Goal: Information Seeking & Learning: Learn about a topic

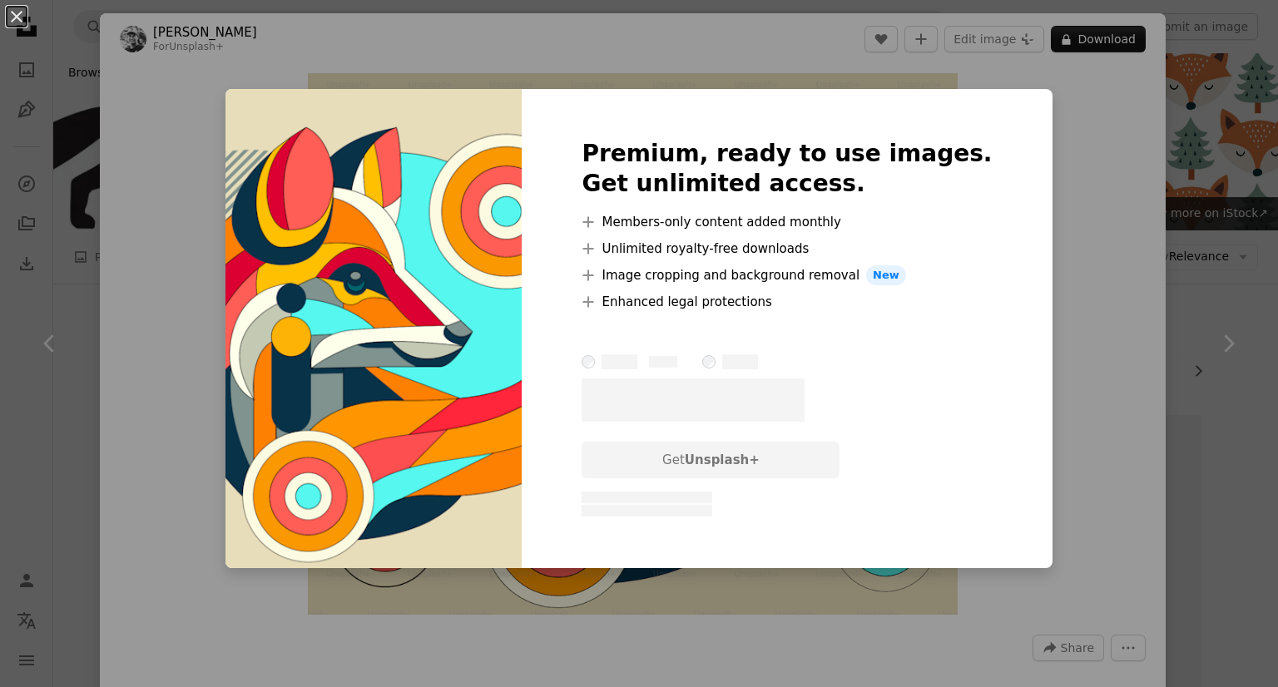
scroll to position [1165, 0]
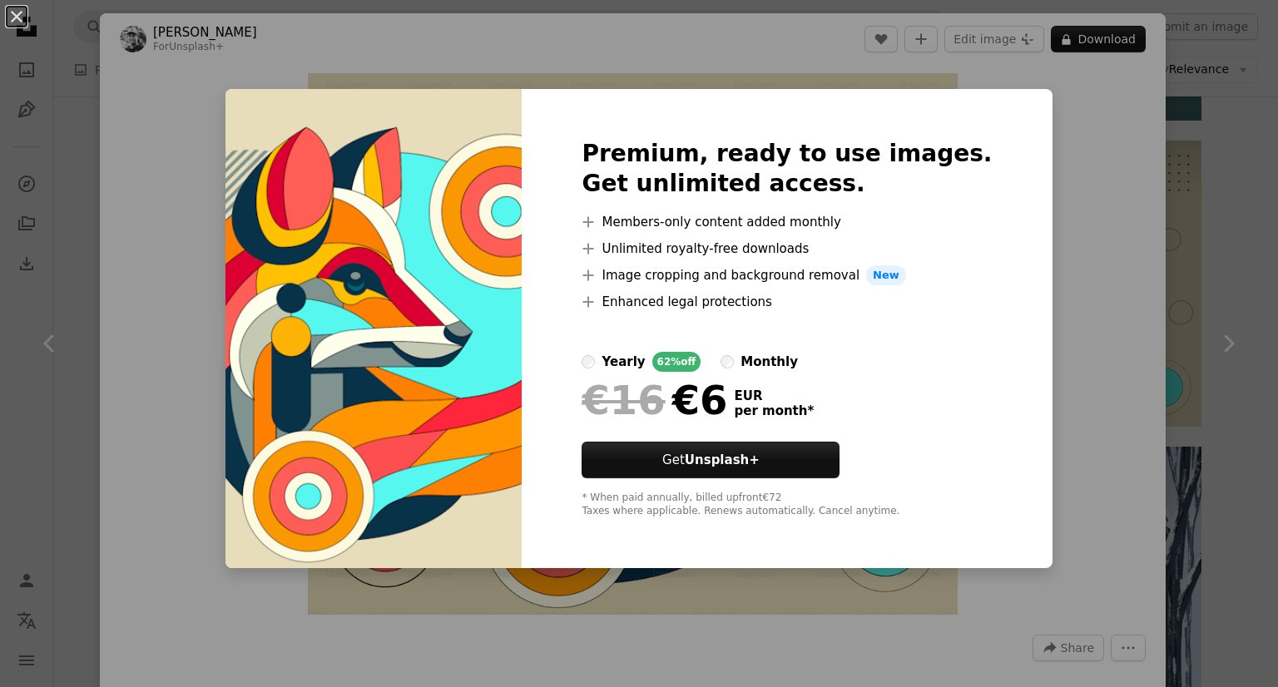
click at [754, 44] on div "An X shape Premium, ready to use images. Get unlimited access. A plus sign Memb…" at bounding box center [639, 343] width 1278 height 687
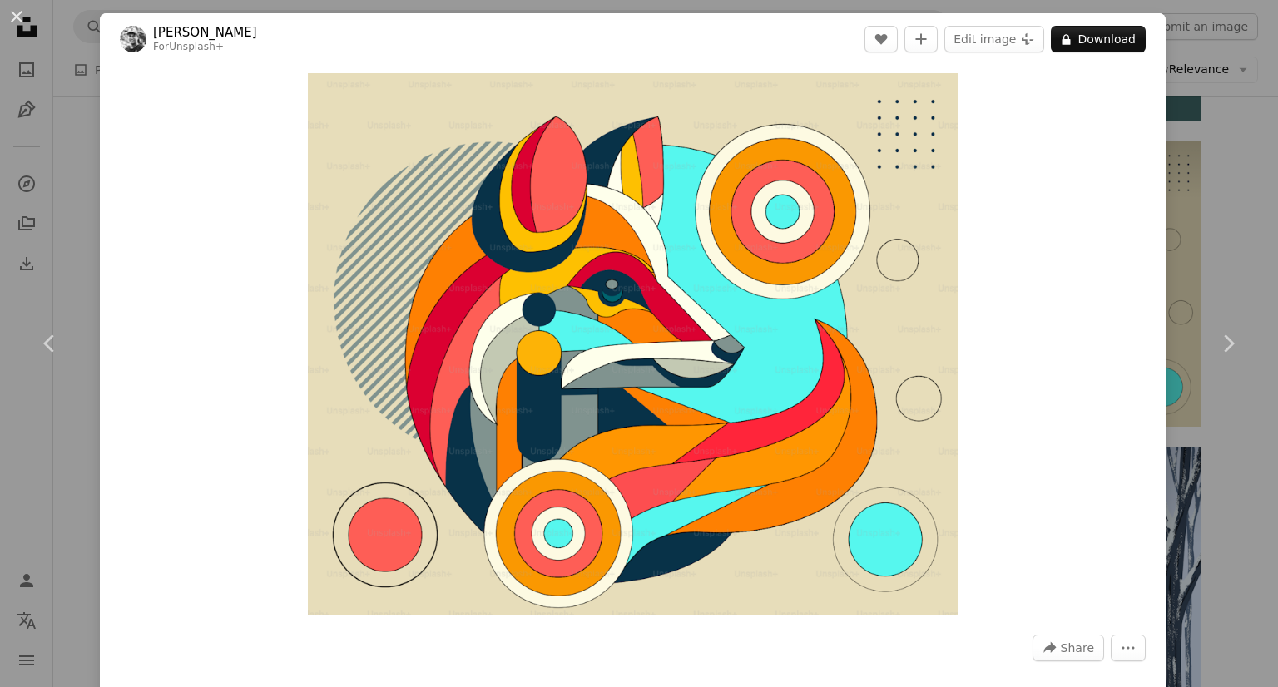
click at [1173, 137] on div "An X shape Chevron left Chevron right [PERSON_NAME] For Unsplash+ A heart A plu…" at bounding box center [639, 343] width 1278 height 687
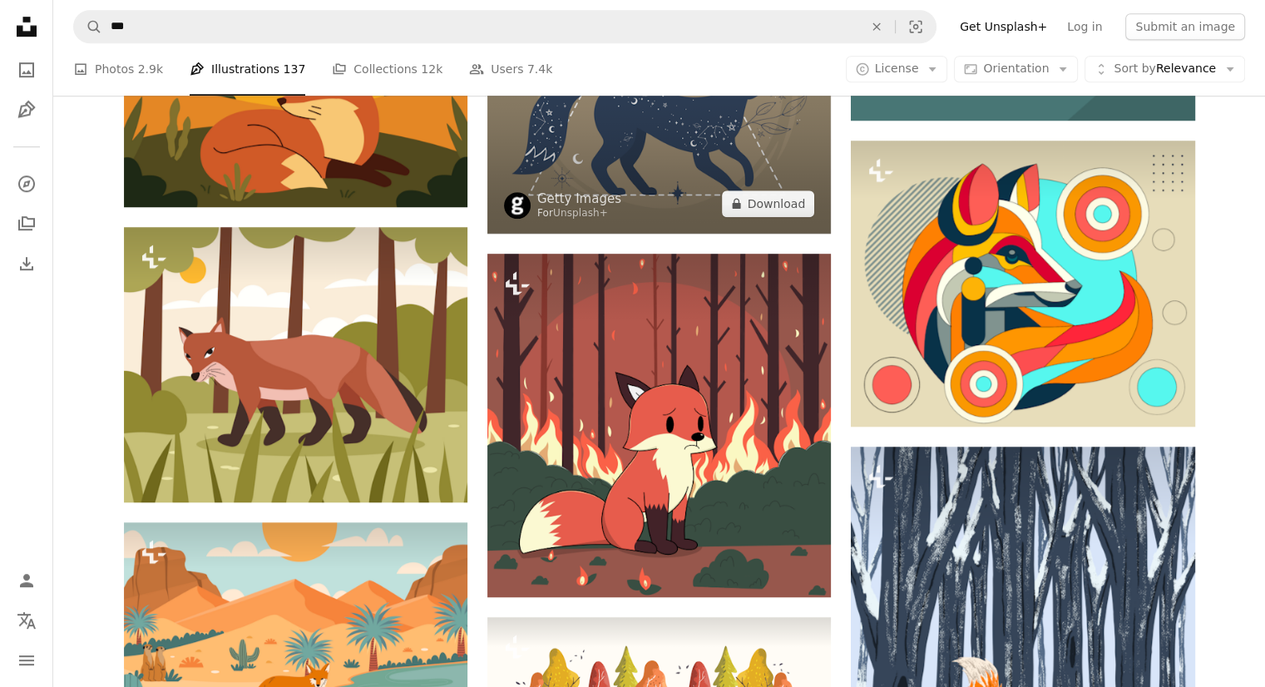
click at [710, 201] on img at bounding box center [660, 77] width 344 height 313
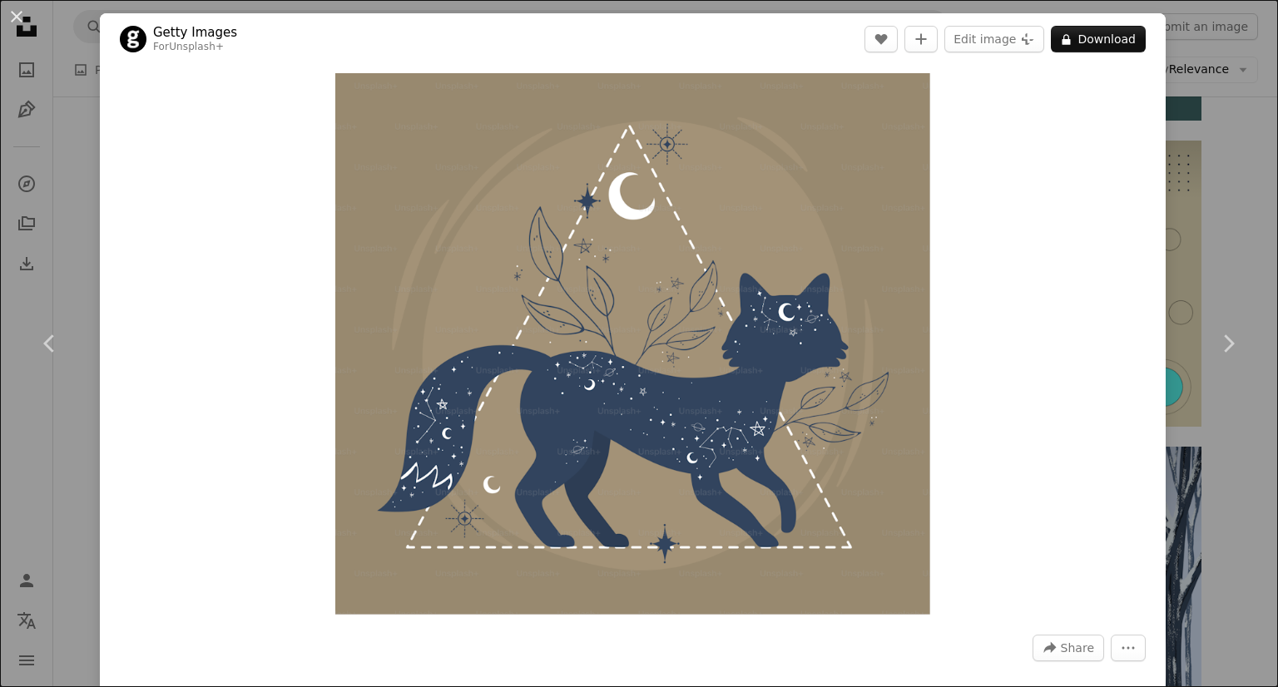
click at [1219, 139] on div "An X shape Chevron left Chevron right Getty Images For Unsplash+ A heart A plus…" at bounding box center [639, 343] width 1278 height 687
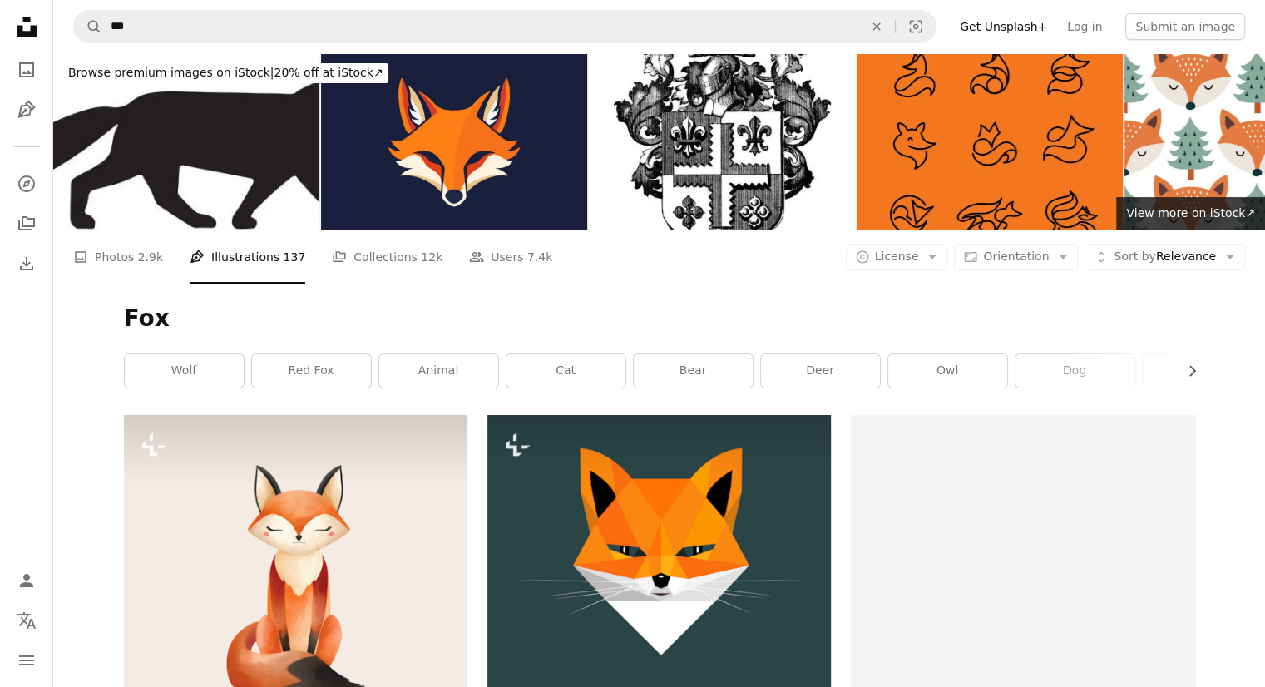
click at [255, 71] on span "Browse premium images on iStock |" at bounding box center [170, 72] width 205 height 13
